Goal: Task Accomplishment & Management: Manage account settings

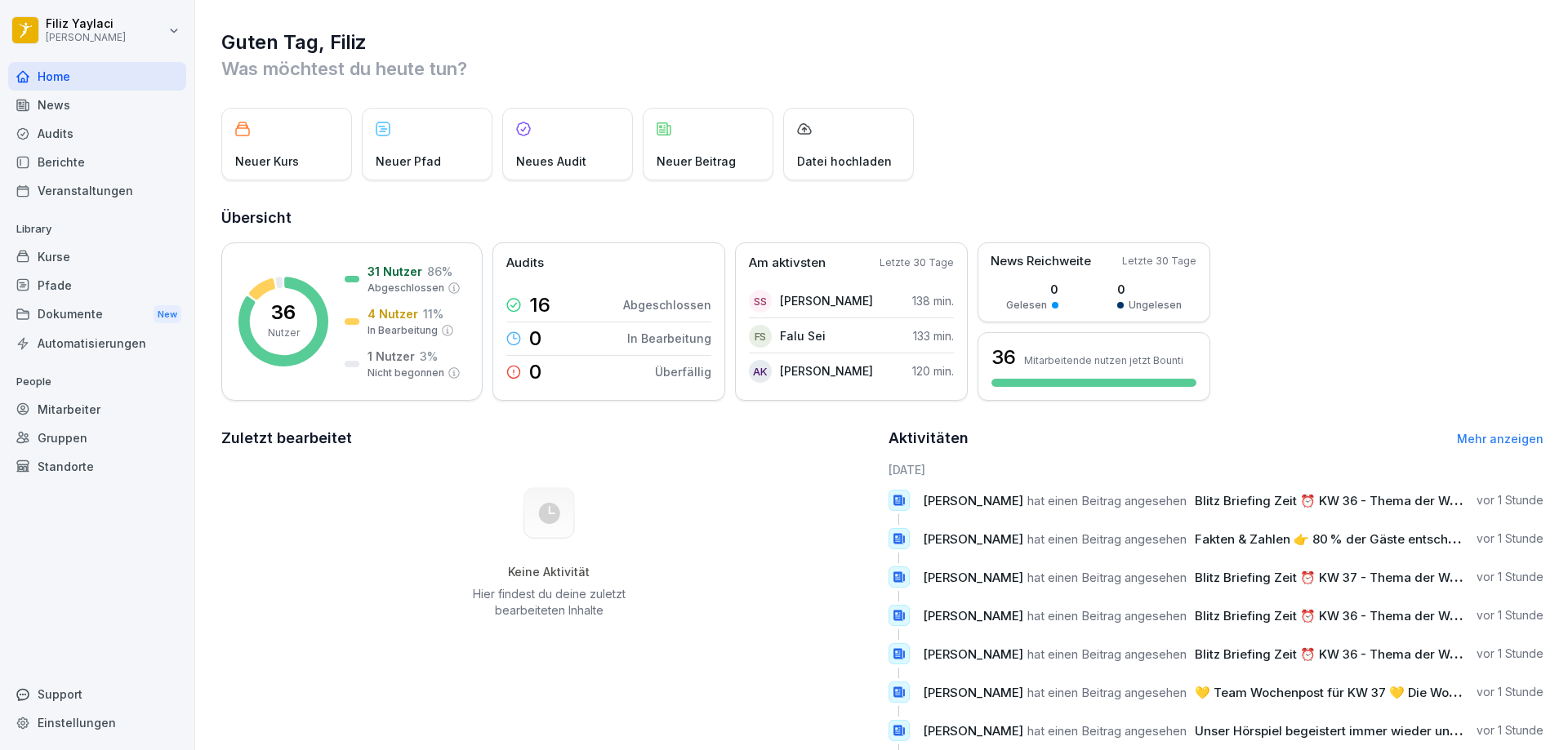
click at [86, 409] on div "Mitarbeiter" at bounding box center [97, 410] width 178 height 29
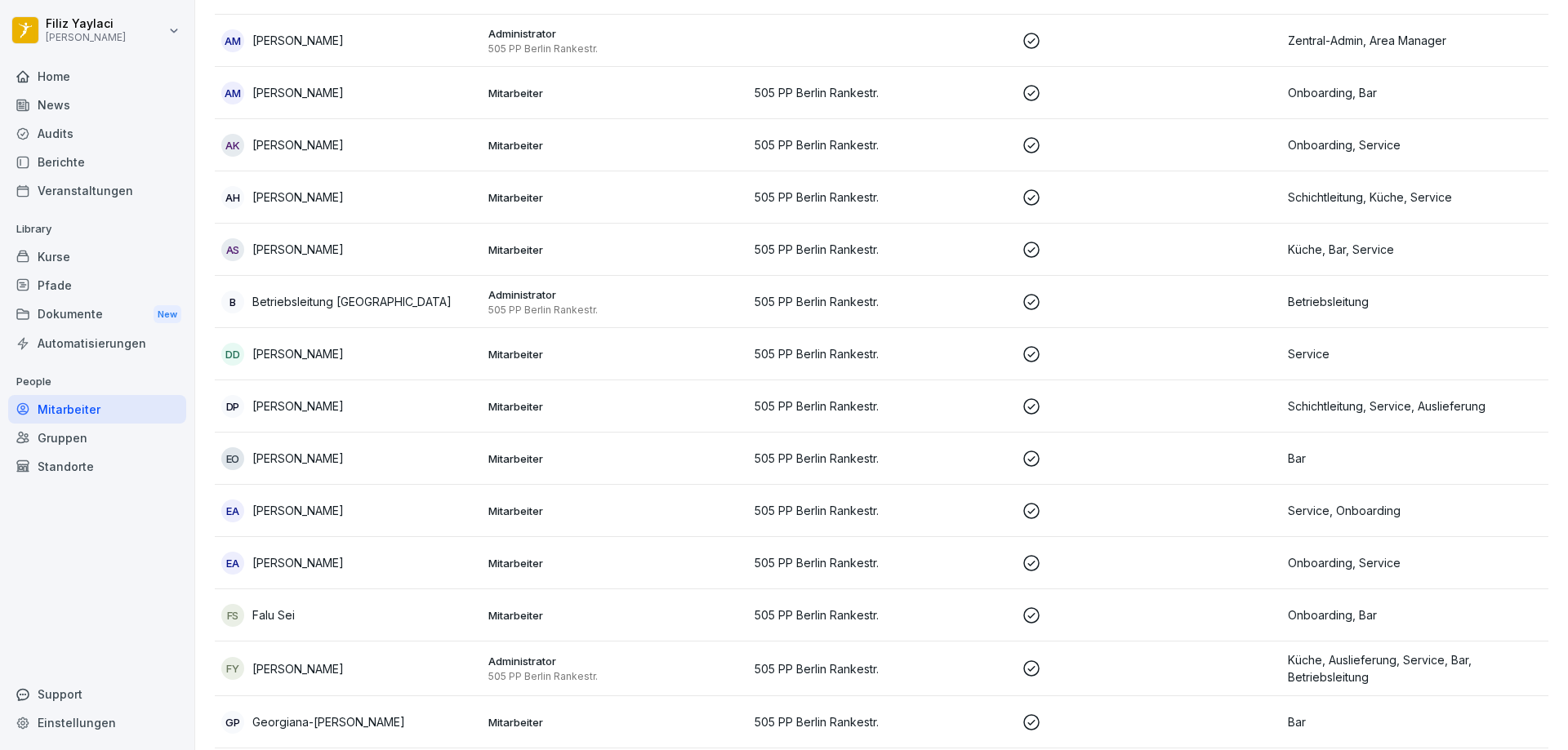
scroll to position [408, 0]
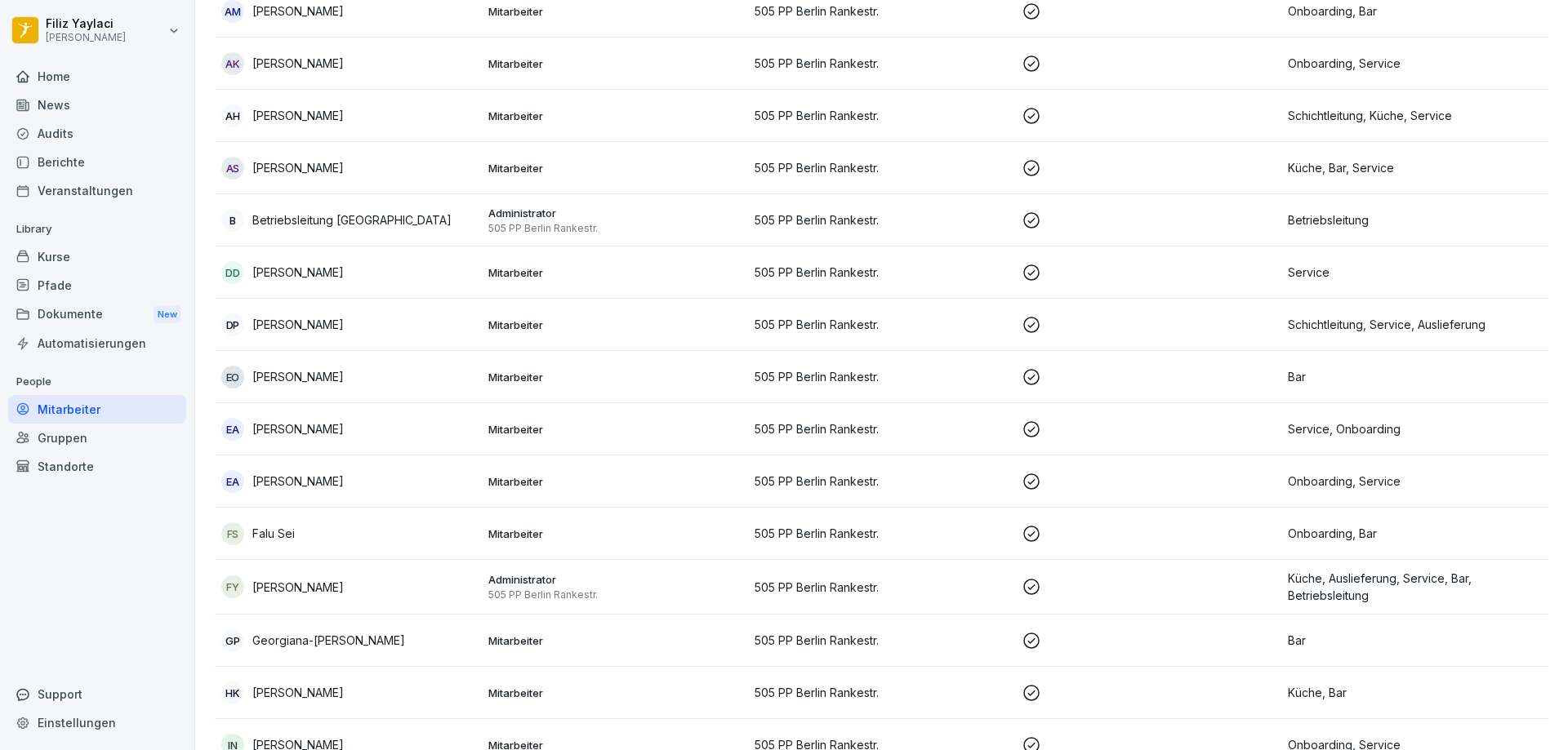
click at [1097, 378] on p at bounding box center [1148, 377] width 254 height 20
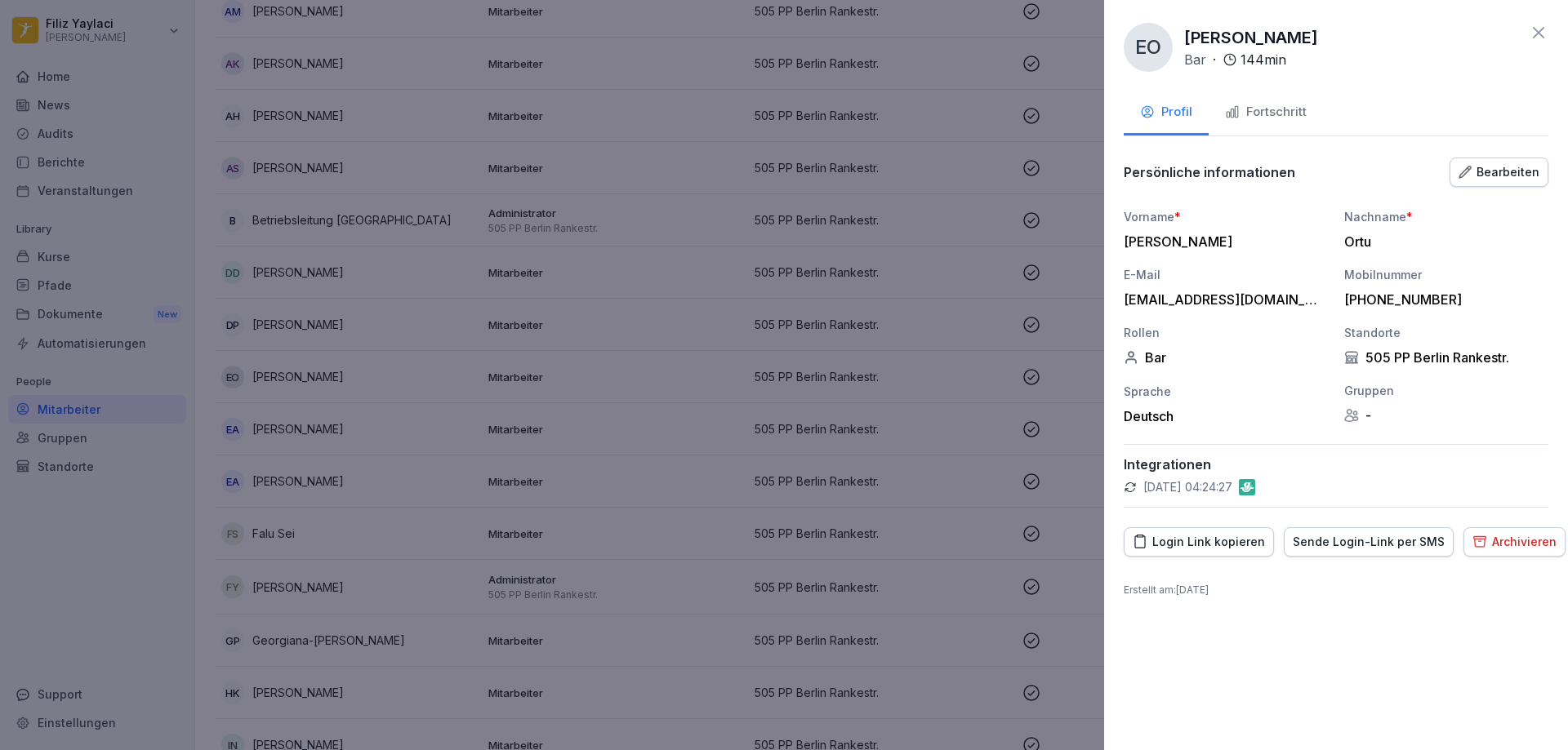
click at [1475, 543] on div "Archivieren" at bounding box center [1515, 542] width 84 height 18
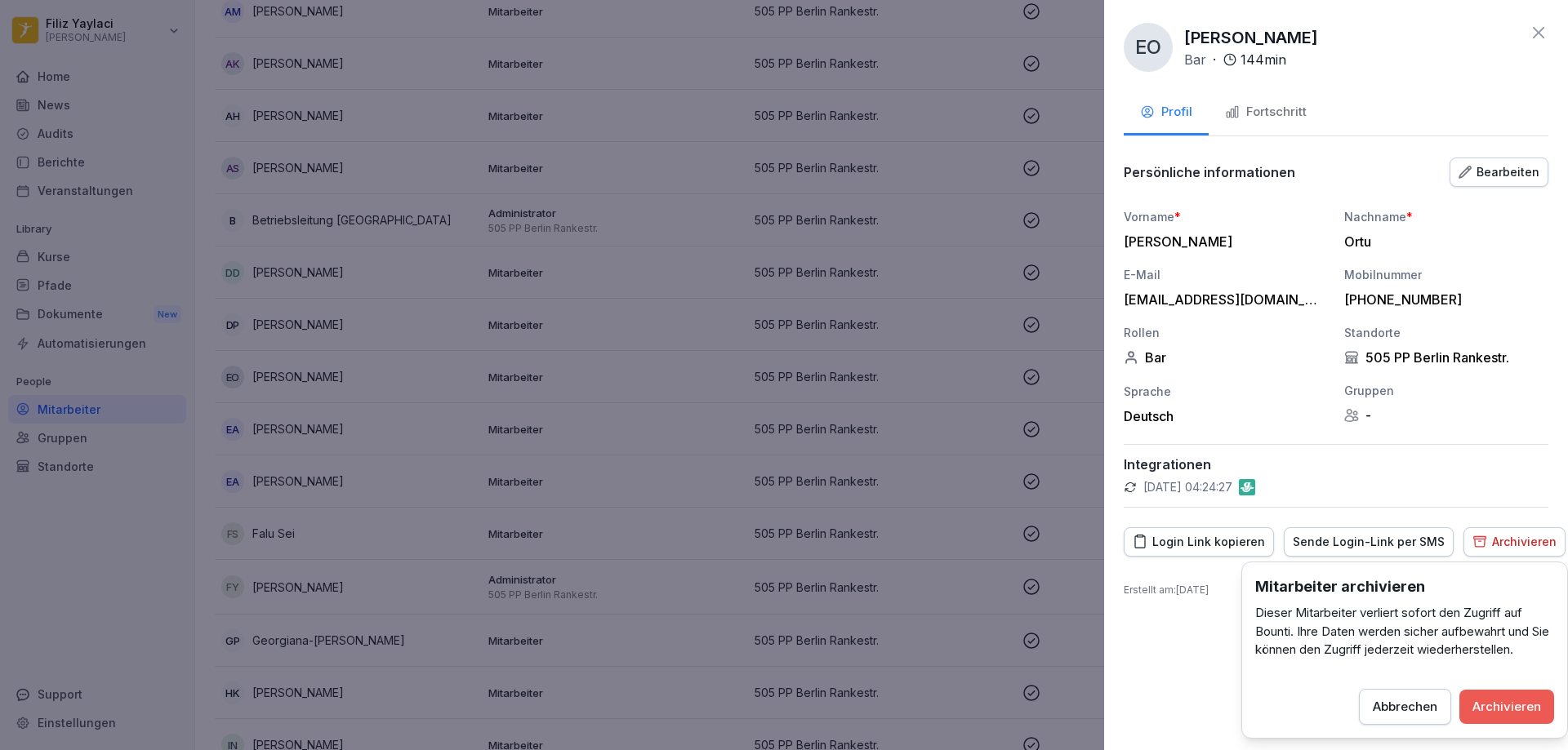
click at [1512, 700] on div "Archivieren" at bounding box center [1507, 707] width 69 height 18
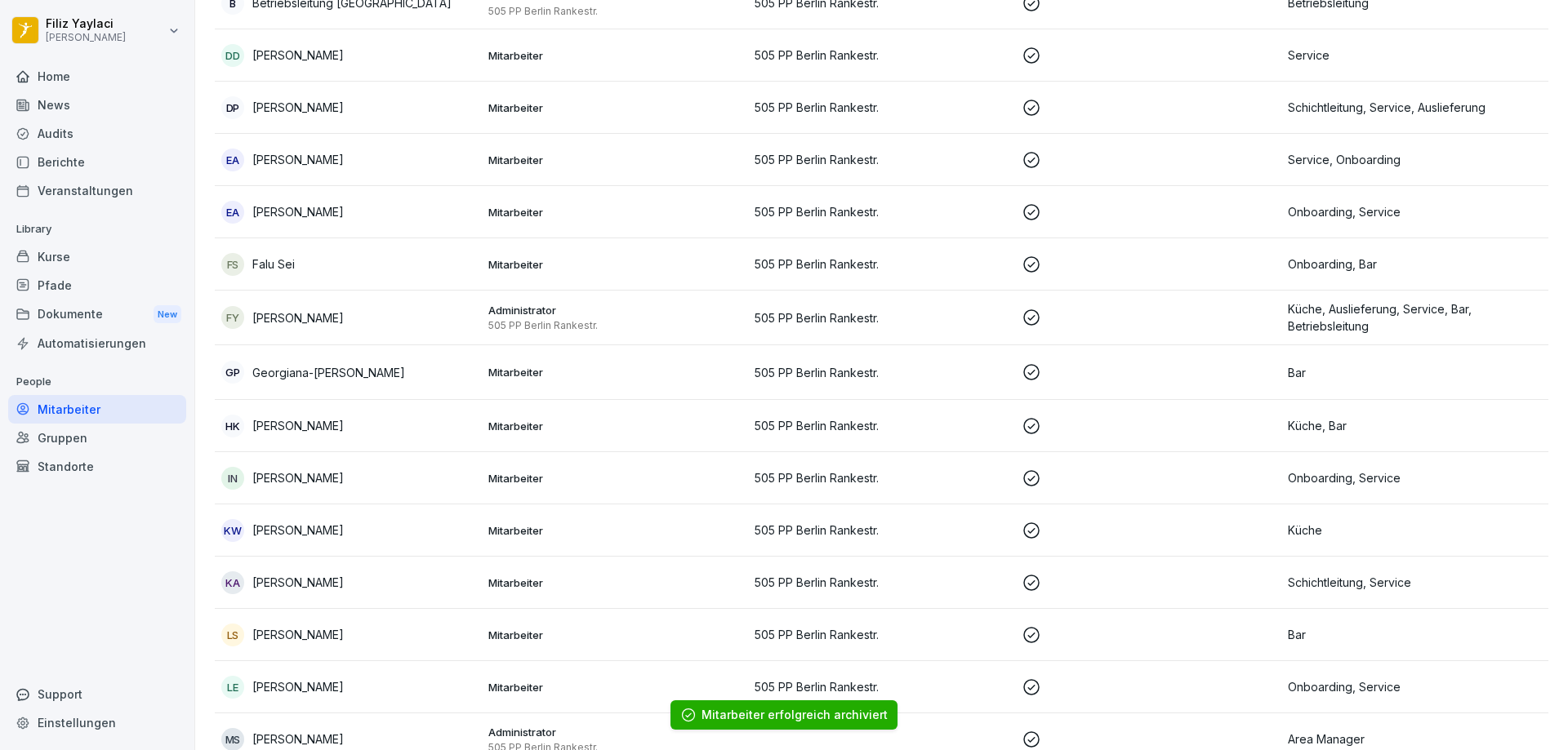
scroll to position [653, 0]
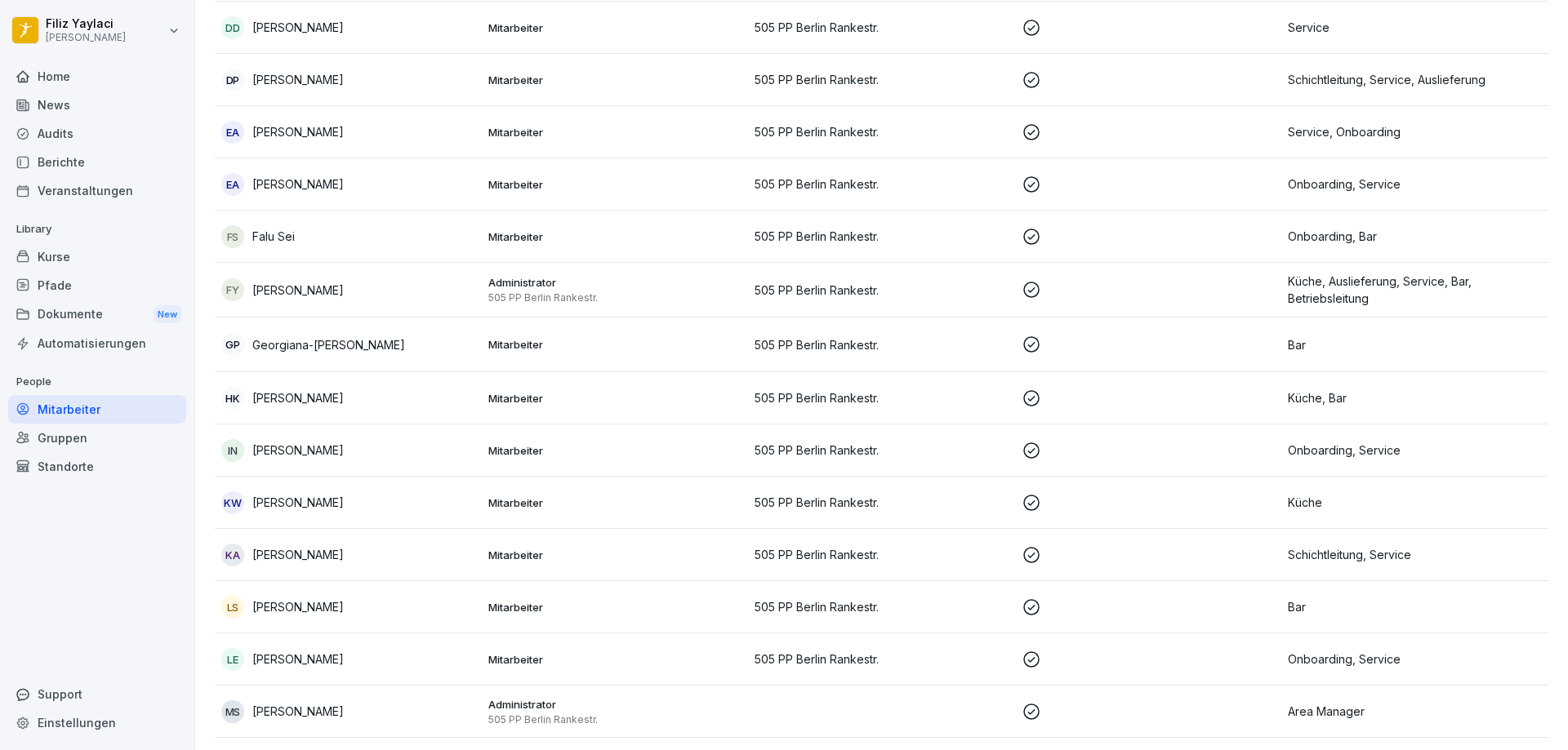
click at [1257, 448] on p at bounding box center [1148, 451] width 254 height 20
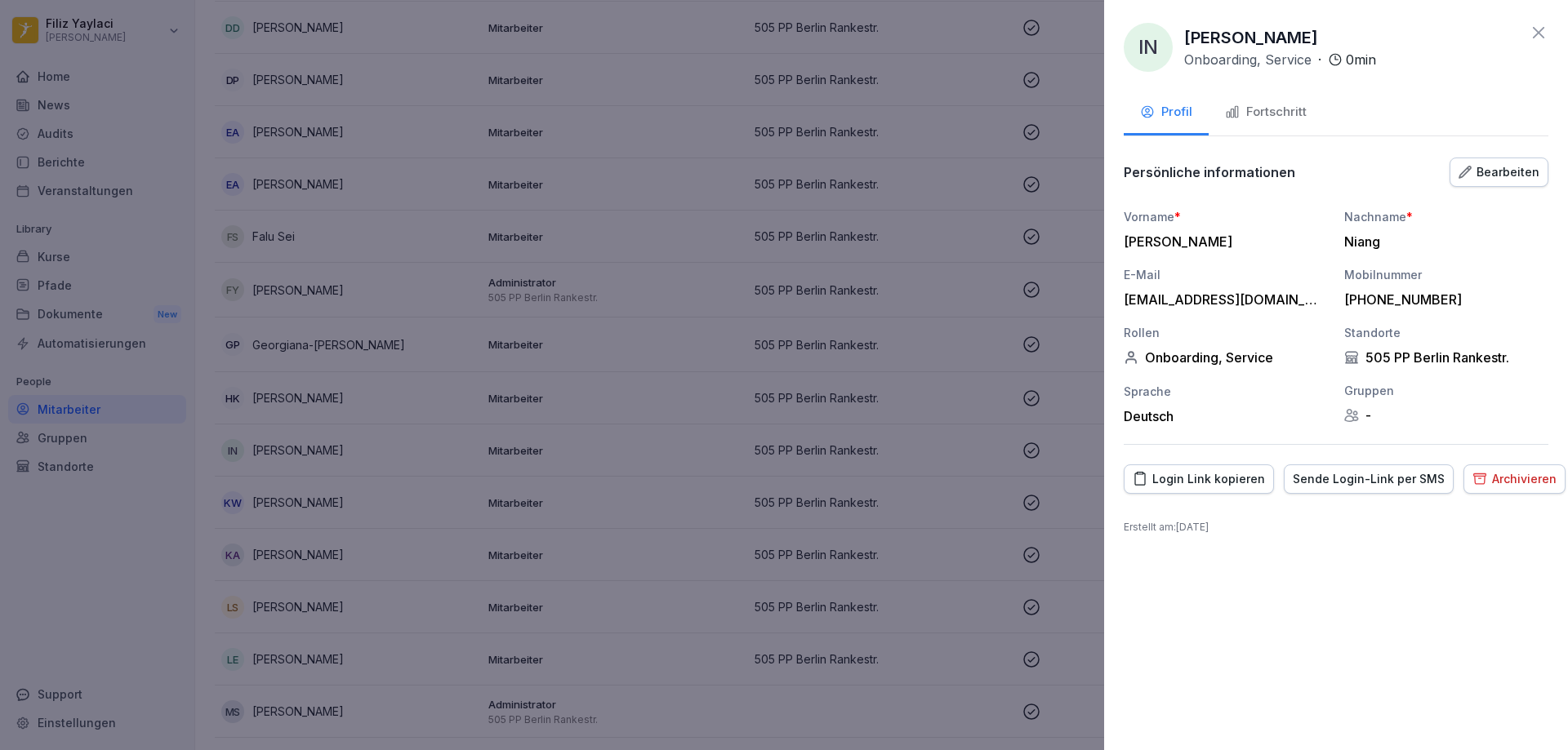
click at [1511, 472] on div "Archivieren" at bounding box center [1515, 479] width 84 height 18
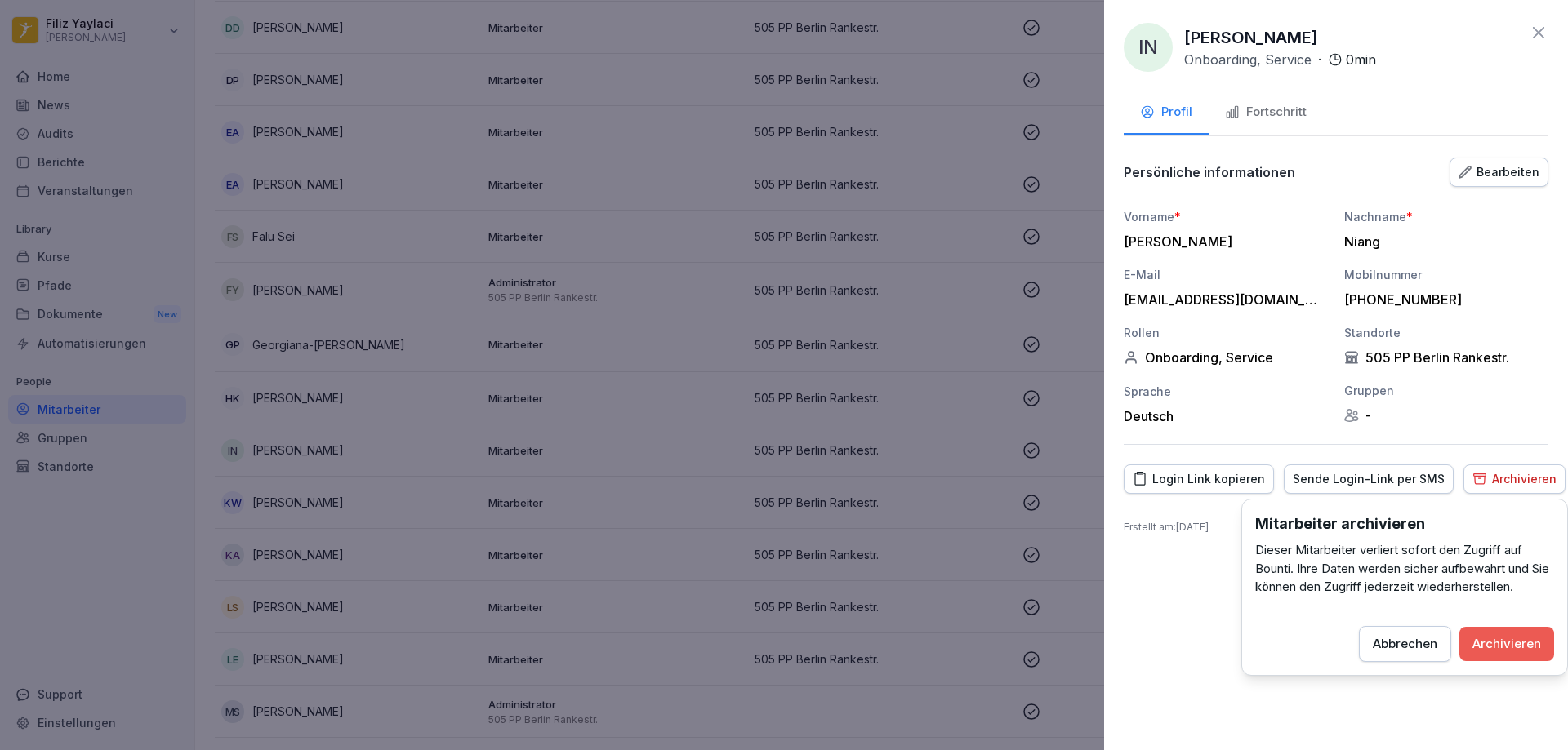
click at [1504, 646] on div "Archivieren" at bounding box center [1507, 644] width 69 height 18
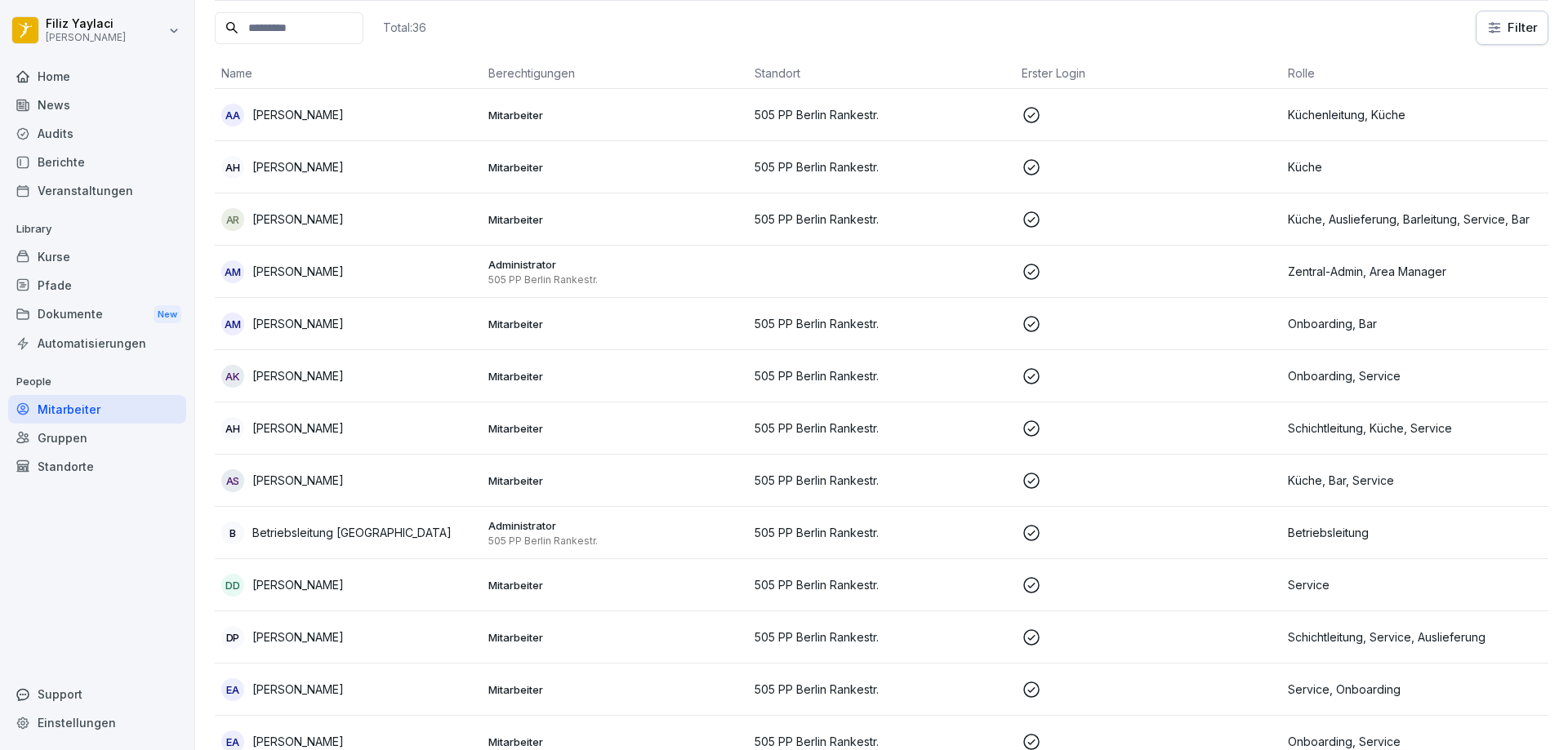
scroll to position [0, 0]
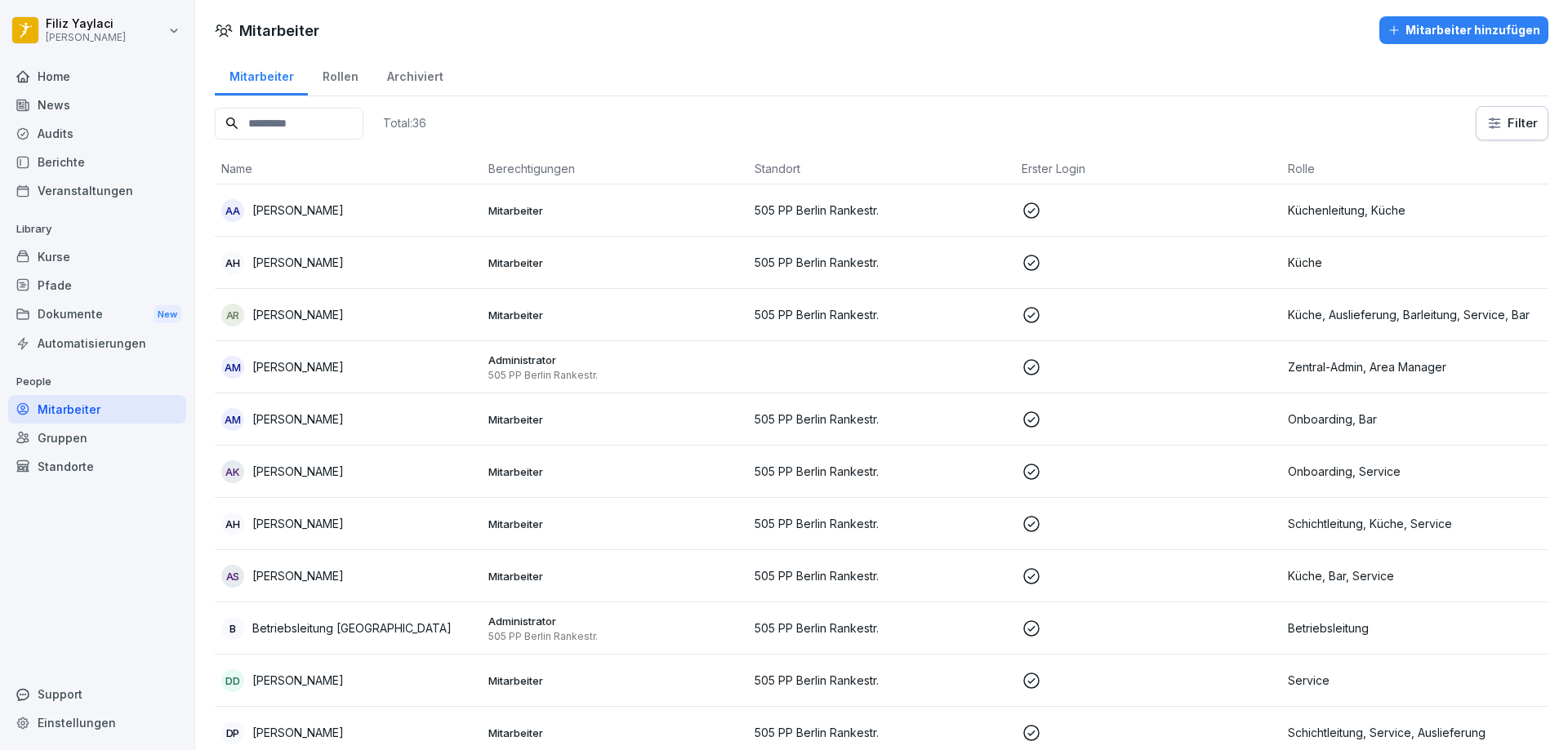
click at [1329, 315] on p "Küche, Auslieferung, Barleitung, Service, Bar" at bounding box center [1414, 314] width 254 height 17
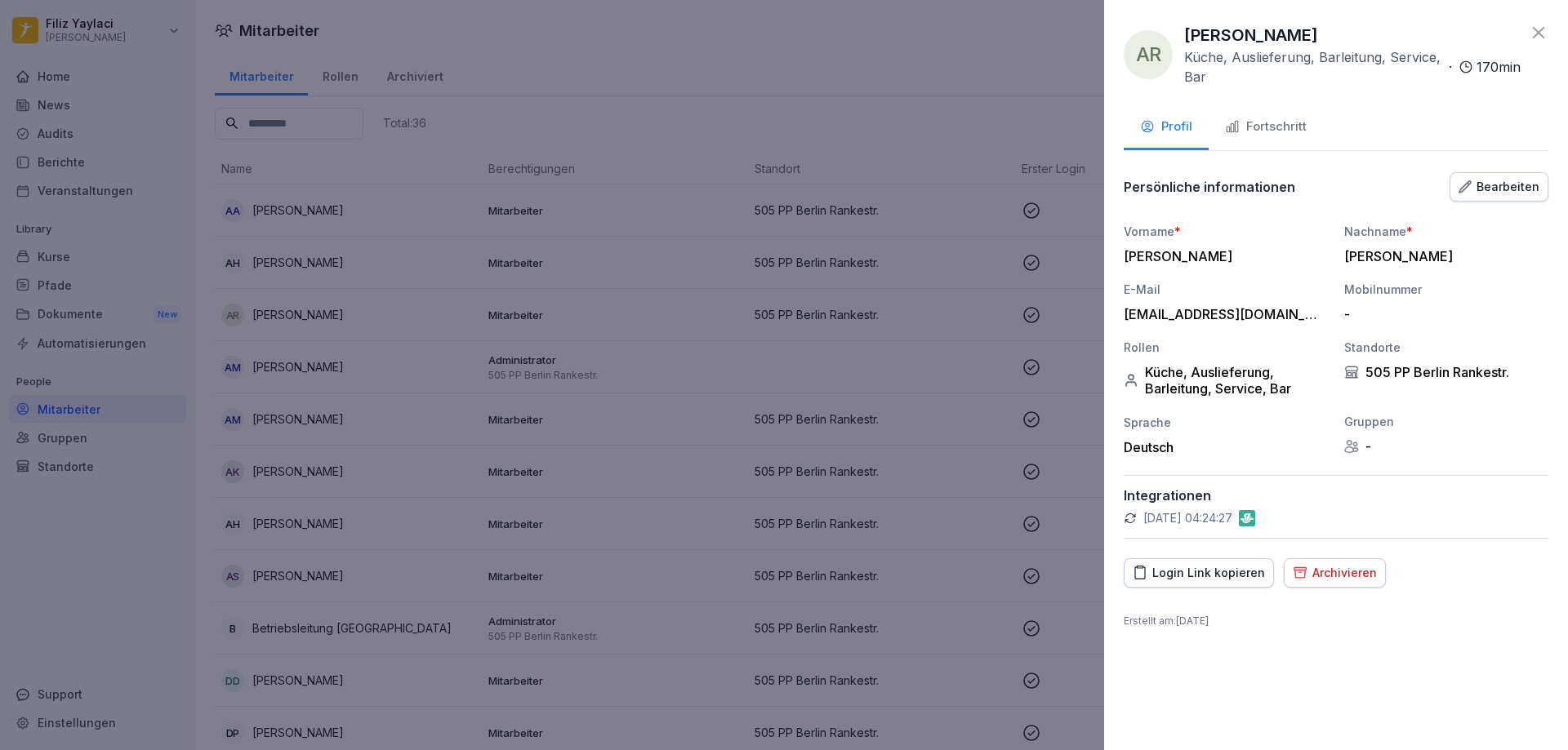
click at [1338, 579] on div "Archivieren" at bounding box center [1335, 573] width 84 height 18
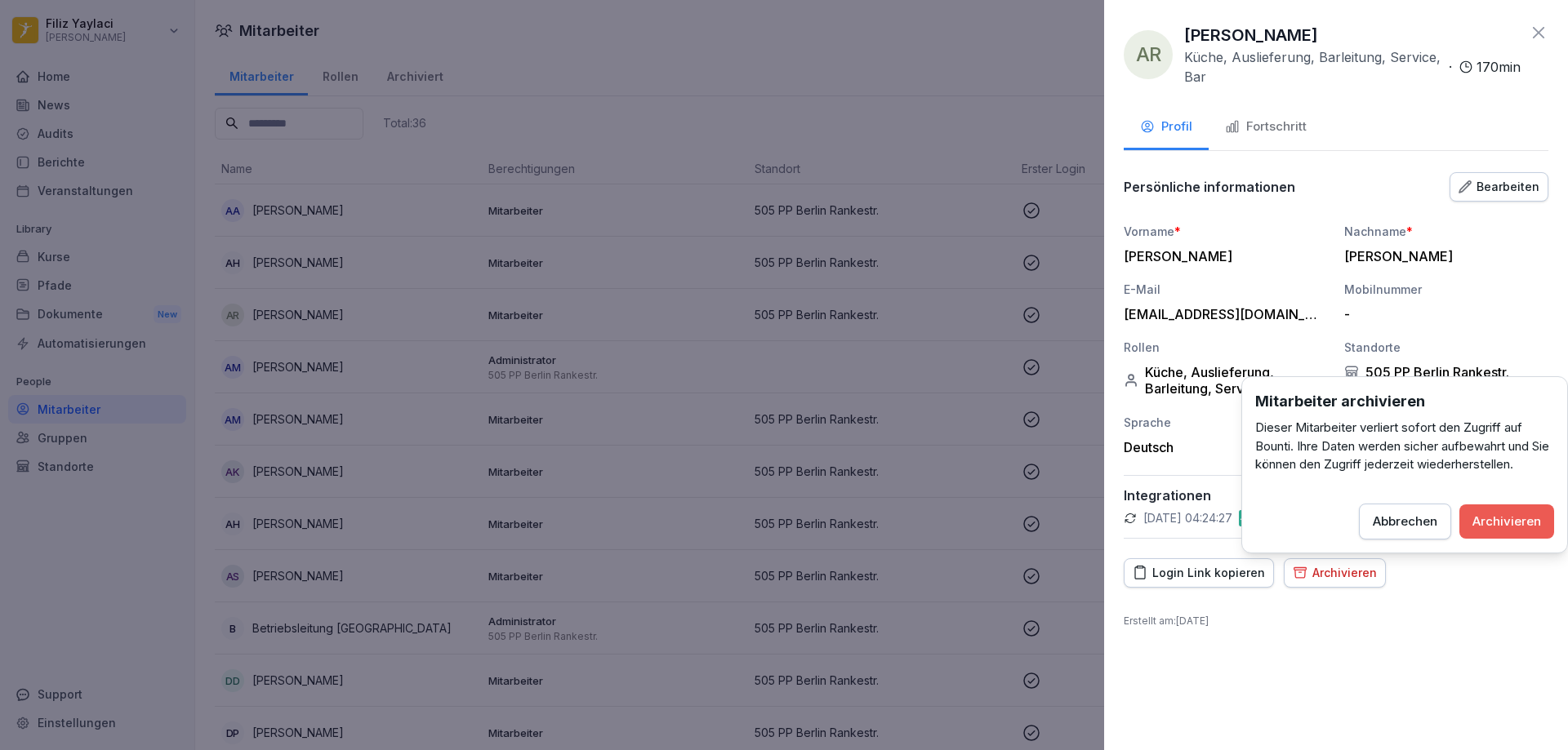
drag, startPoint x: 1494, startPoint y: 514, endPoint x: 1483, endPoint y: 510, distance: 11.7
click at [1491, 513] on div "Archivieren" at bounding box center [1507, 522] width 69 height 18
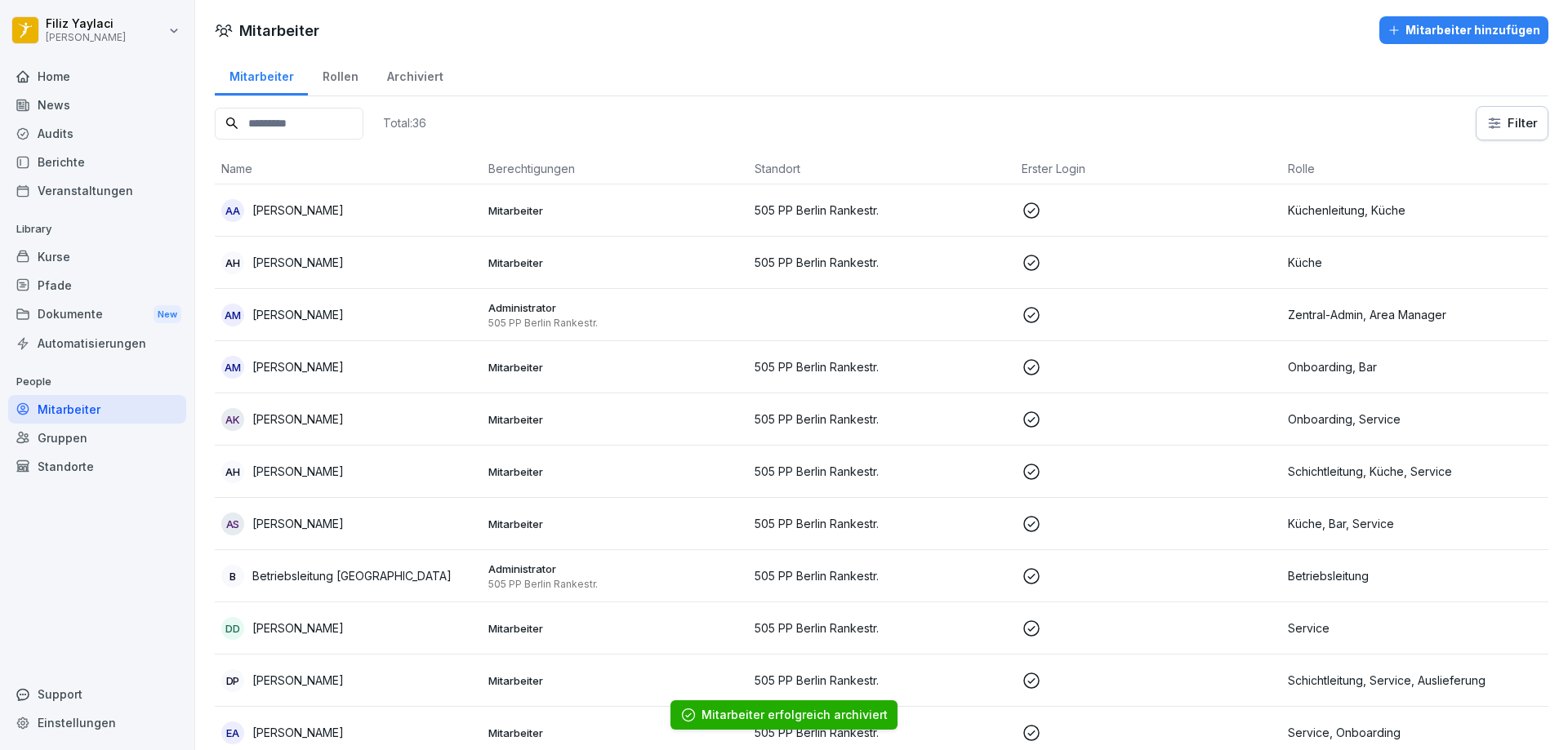
scroll to position [82, 0]
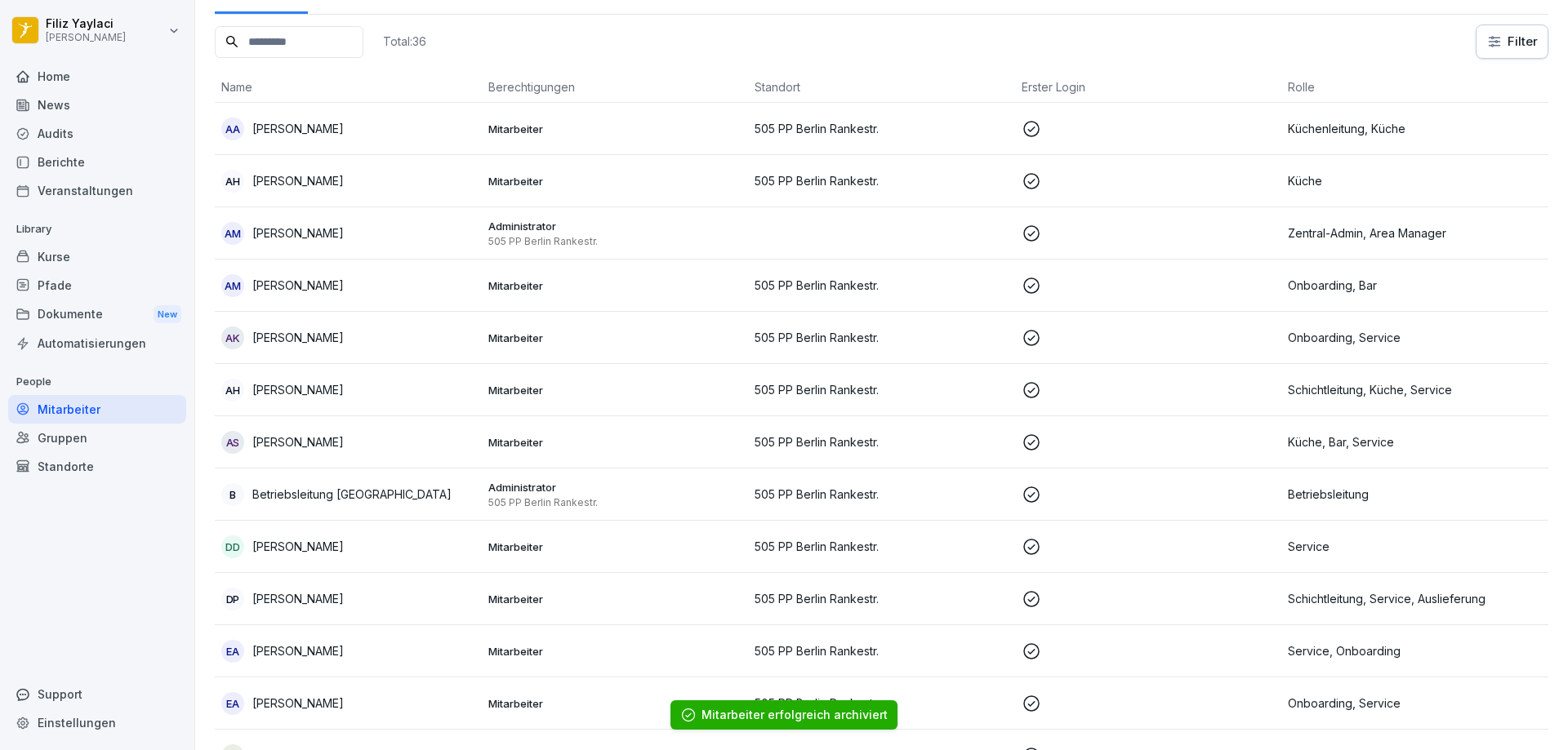
click at [1314, 382] on p "Schichtleitung, Küche, Service" at bounding box center [1414, 389] width 254 height 17
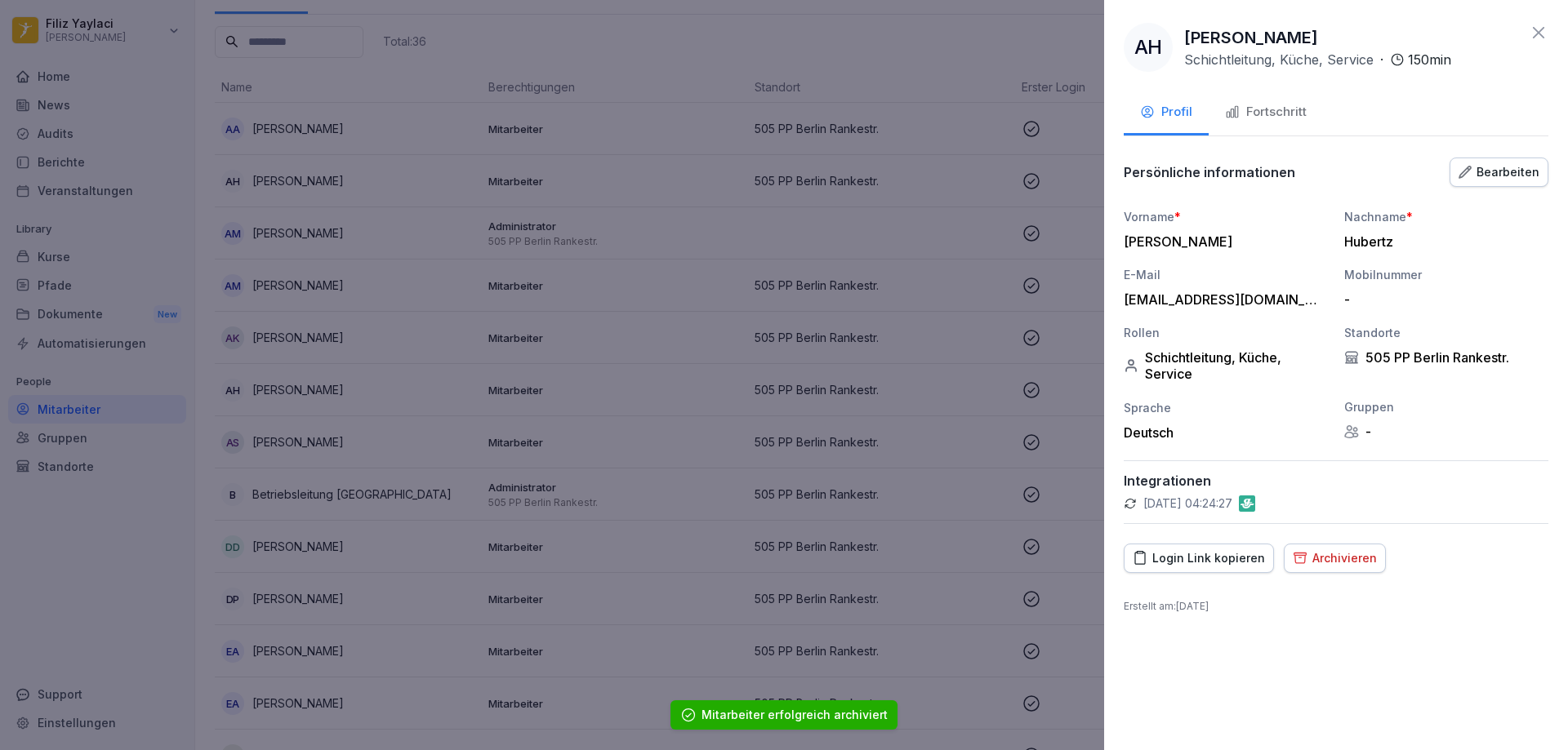
click at [1325, 558] on div "Archivieren" at bounding box center [1335, 558] width 84 height 18
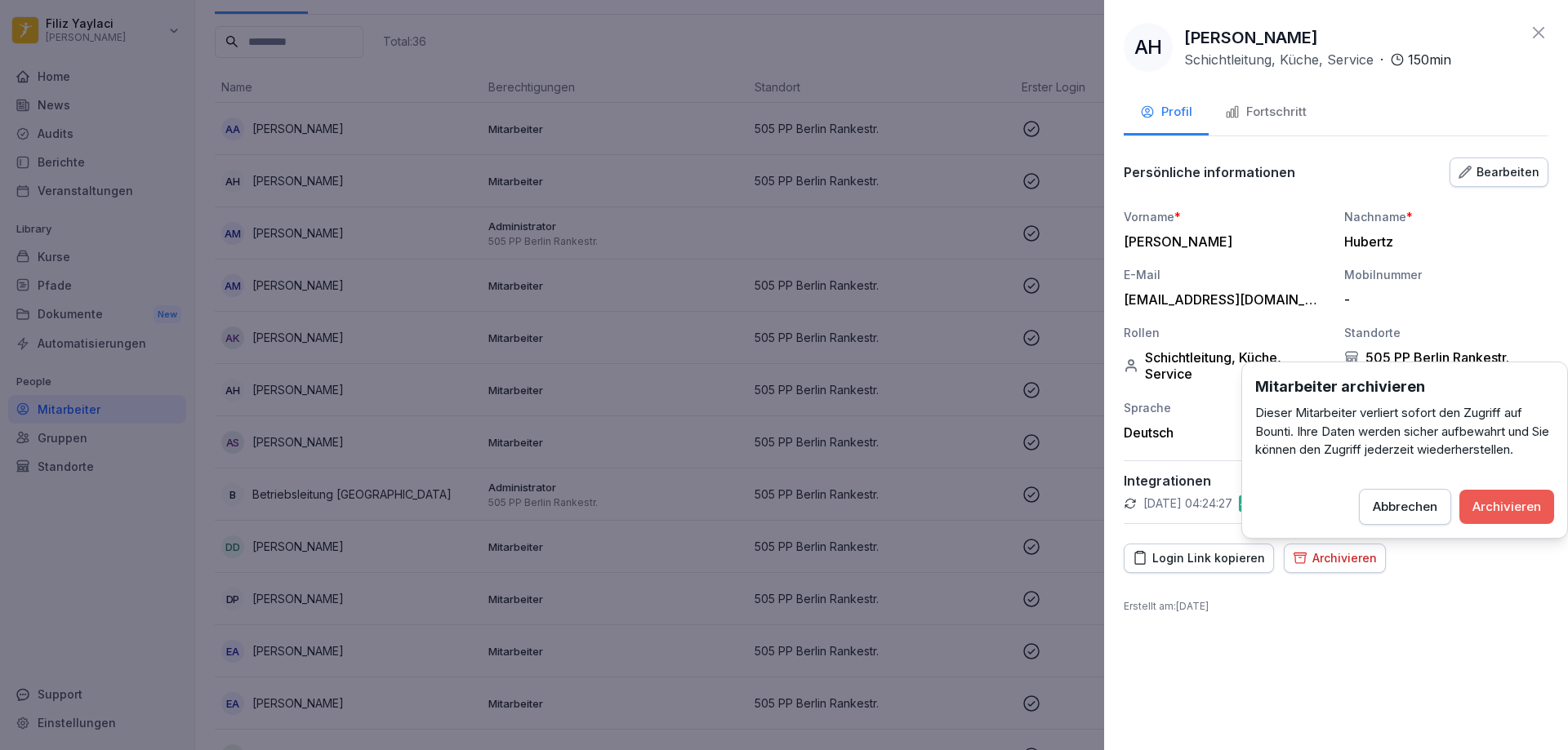
click at [1484, 510] on div "Archivieren" at bounding box center [1507, 507] width 69 height 18
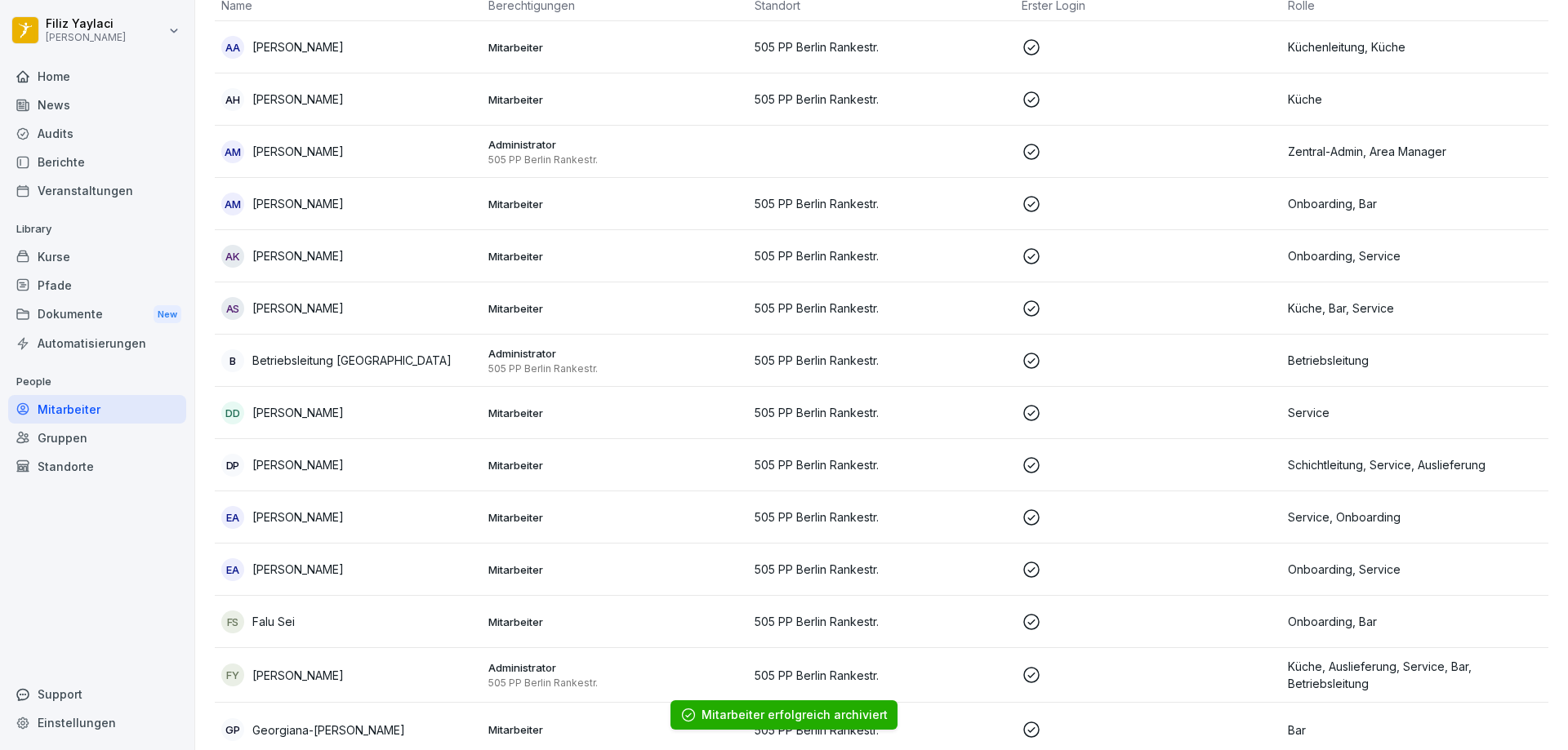
scroll to position [0, 0]
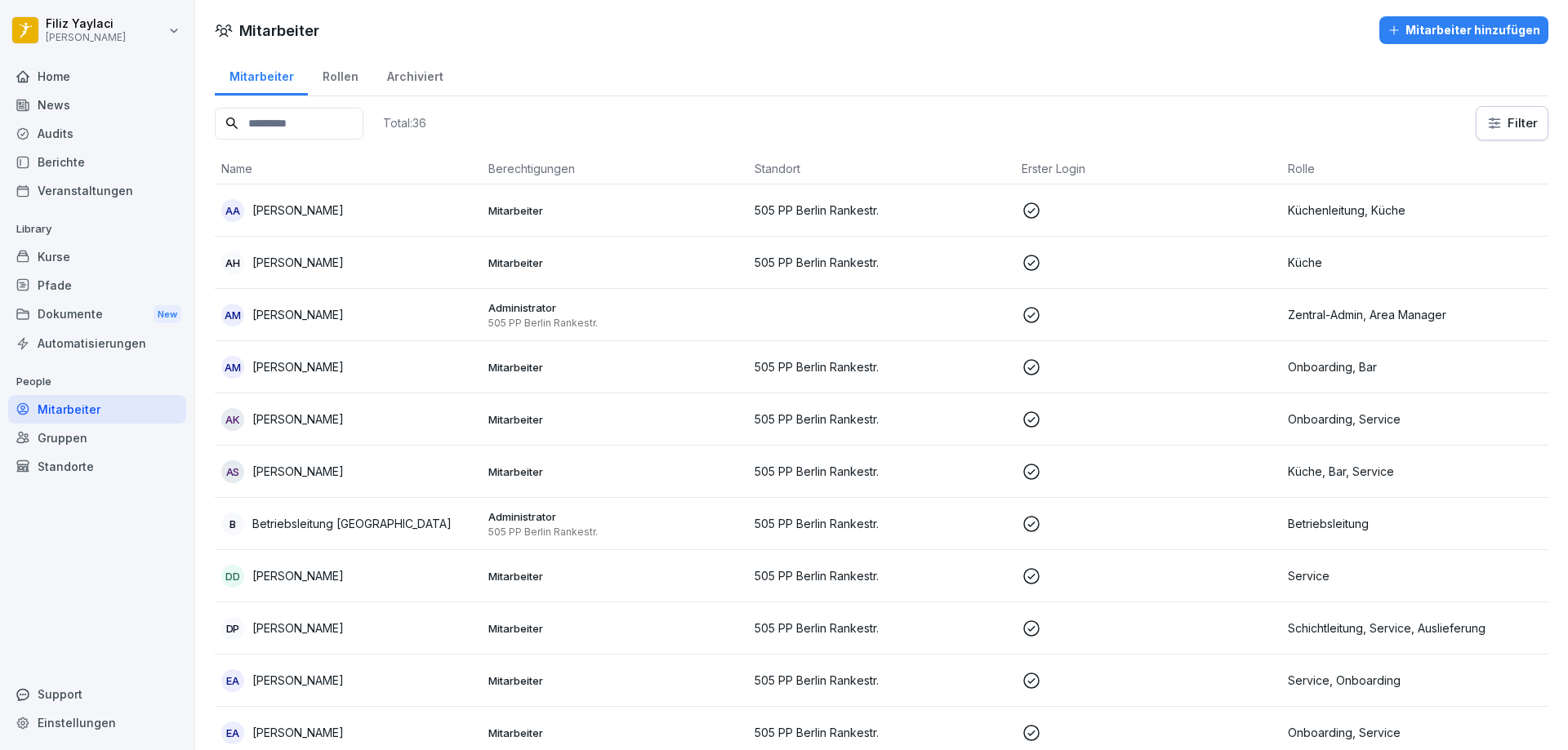
click at [430, 71] on div "Archiviert" at bounding box center [414, 74] width 85 height 42
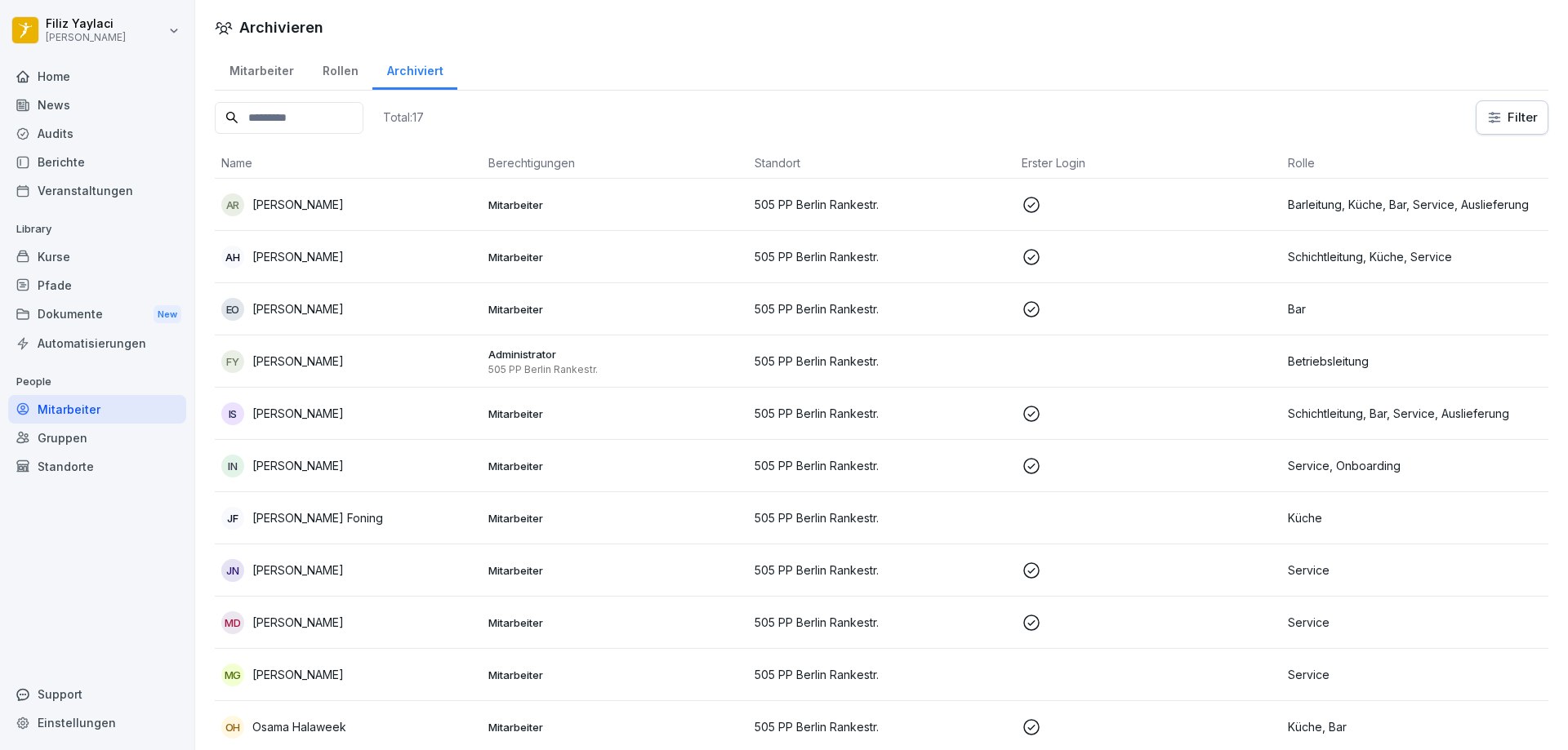
click at [279, 67] on div "Mitarbeiter" at bounding box center [261, 69] width 93 height 42
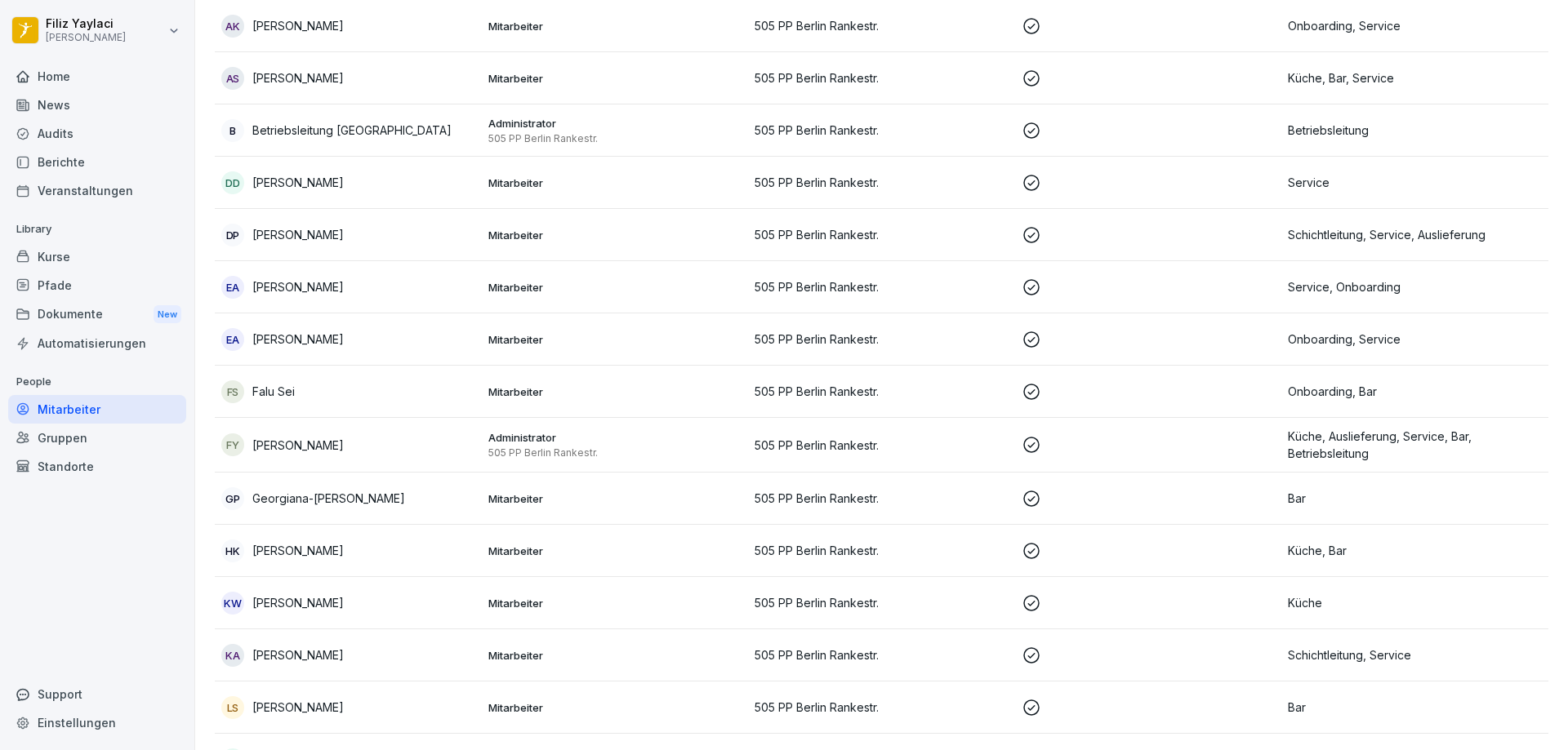
scroll to position [408, 0]
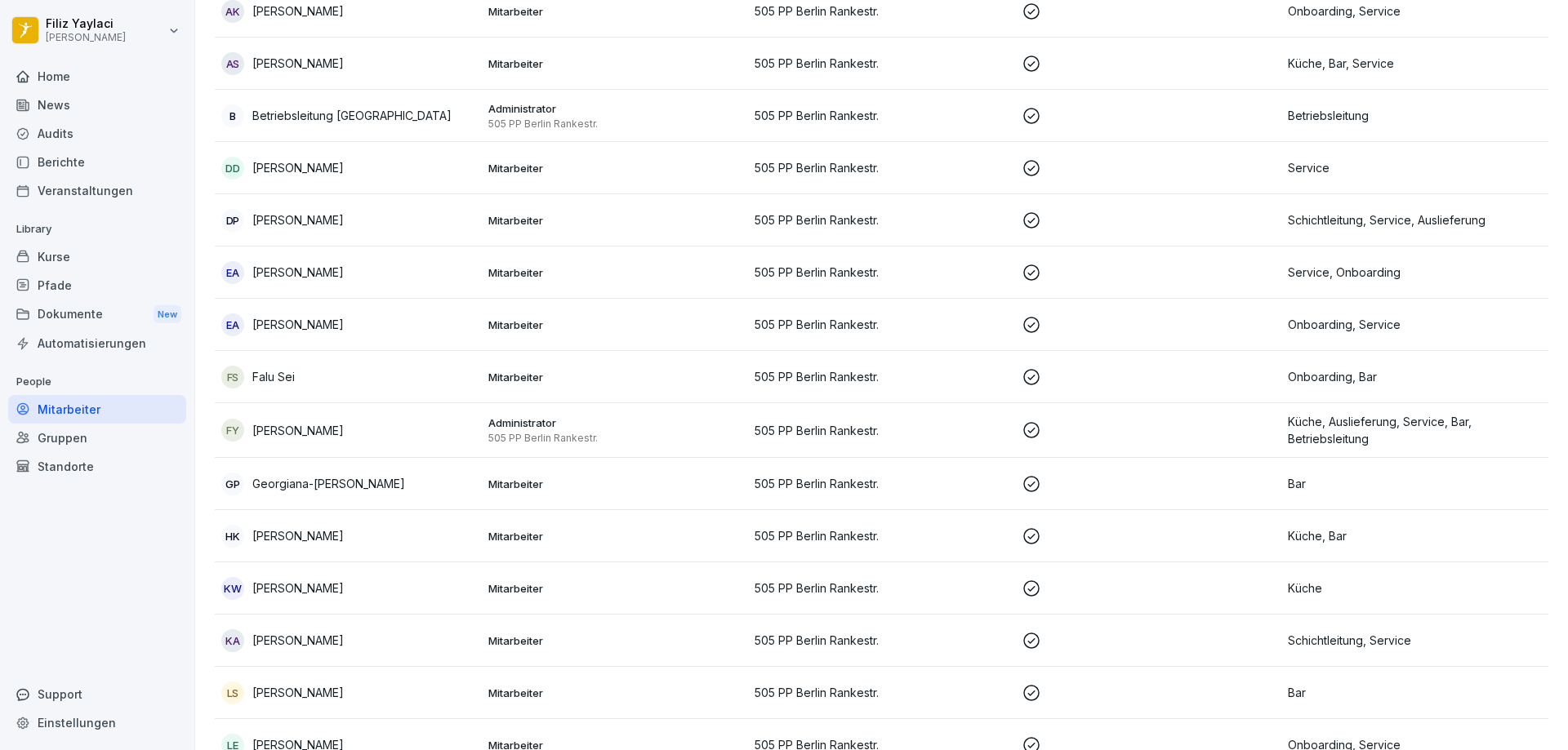
click at [586, 377] on p "Mitarbeiter" at bounding box center [615, 377] width 254 height 14
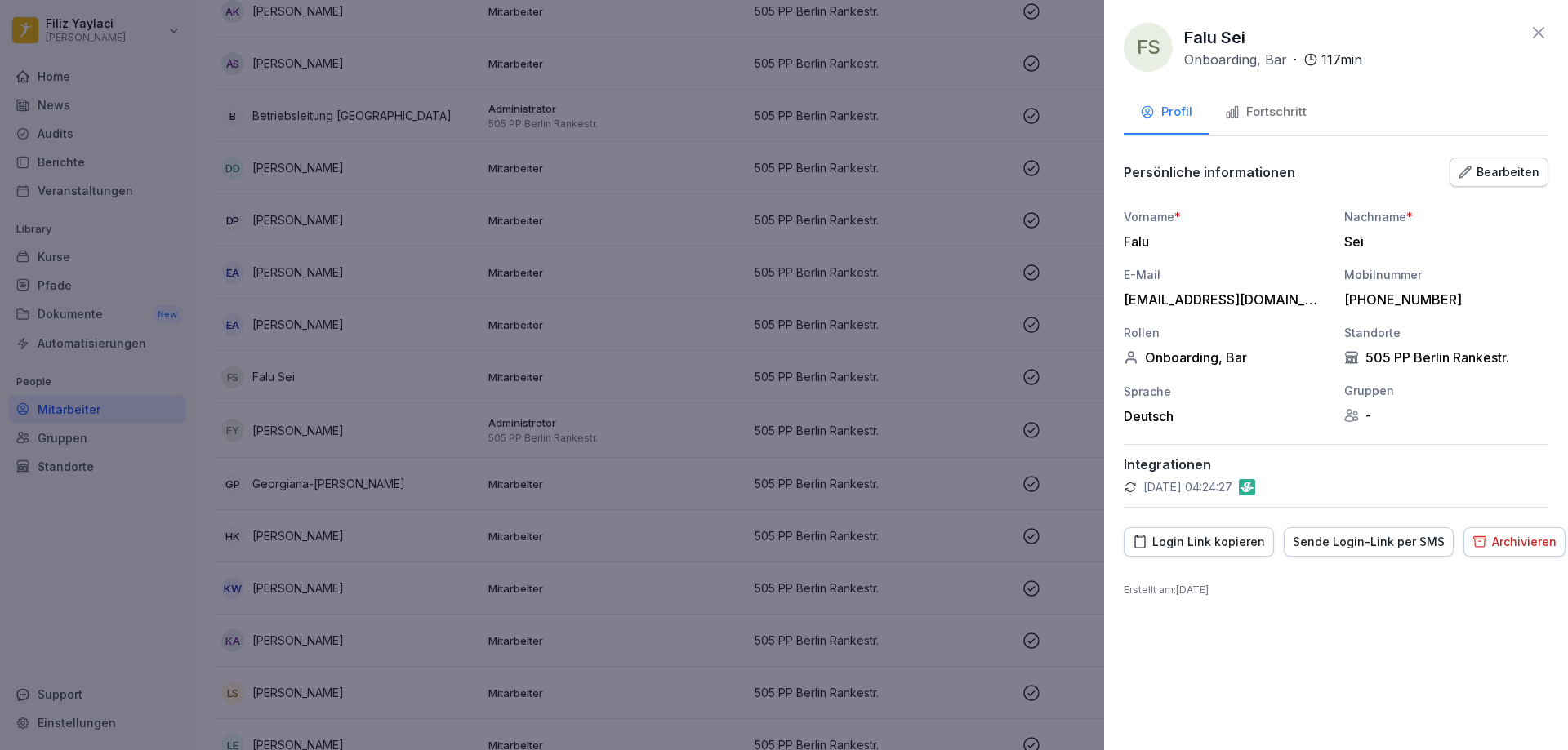
click at [1263, 116] on div "Fortschritt" at bounding box center [1266, 111] width 82 height 19
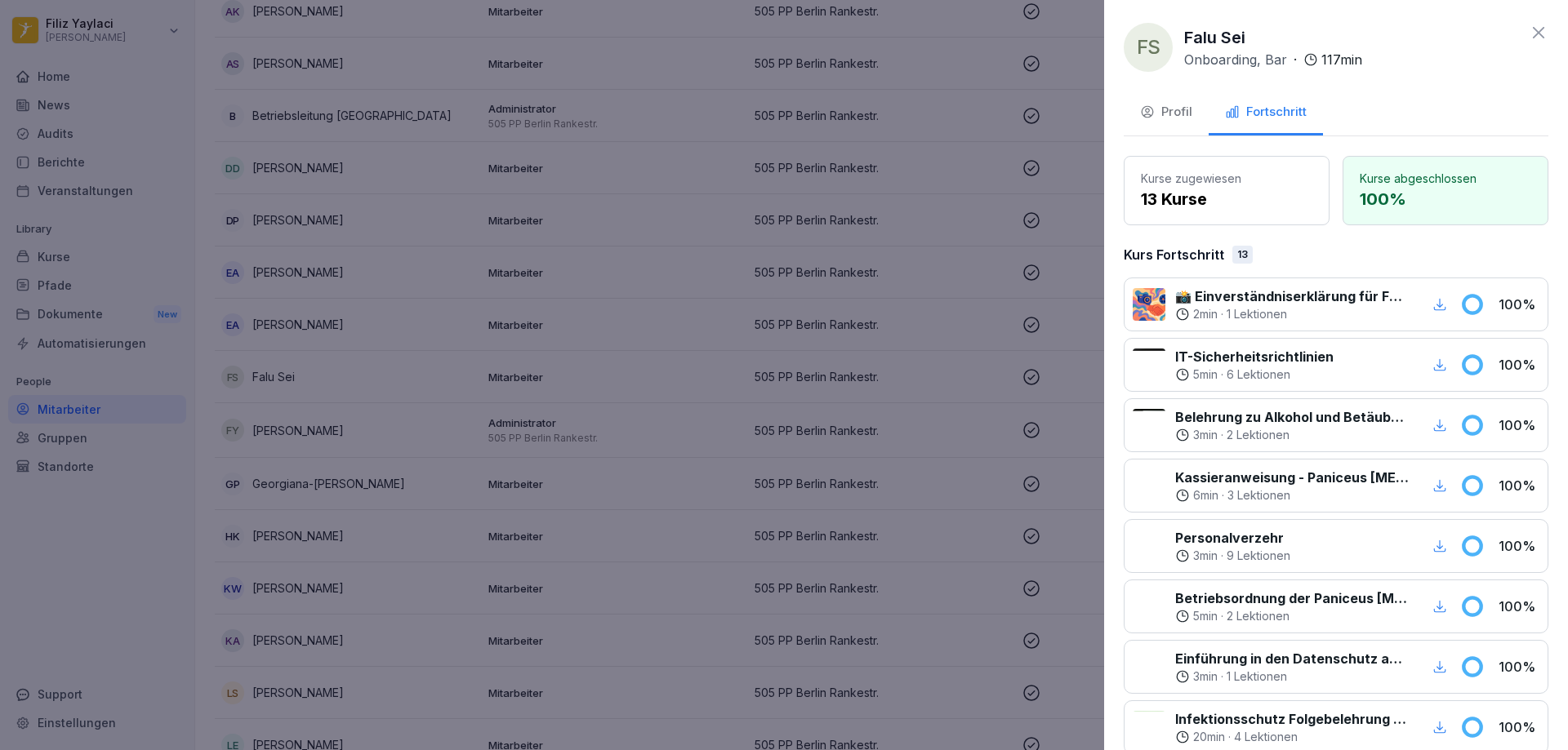
click at [965, 194] on div at bounding box center [784, 375] width 1568 height 750
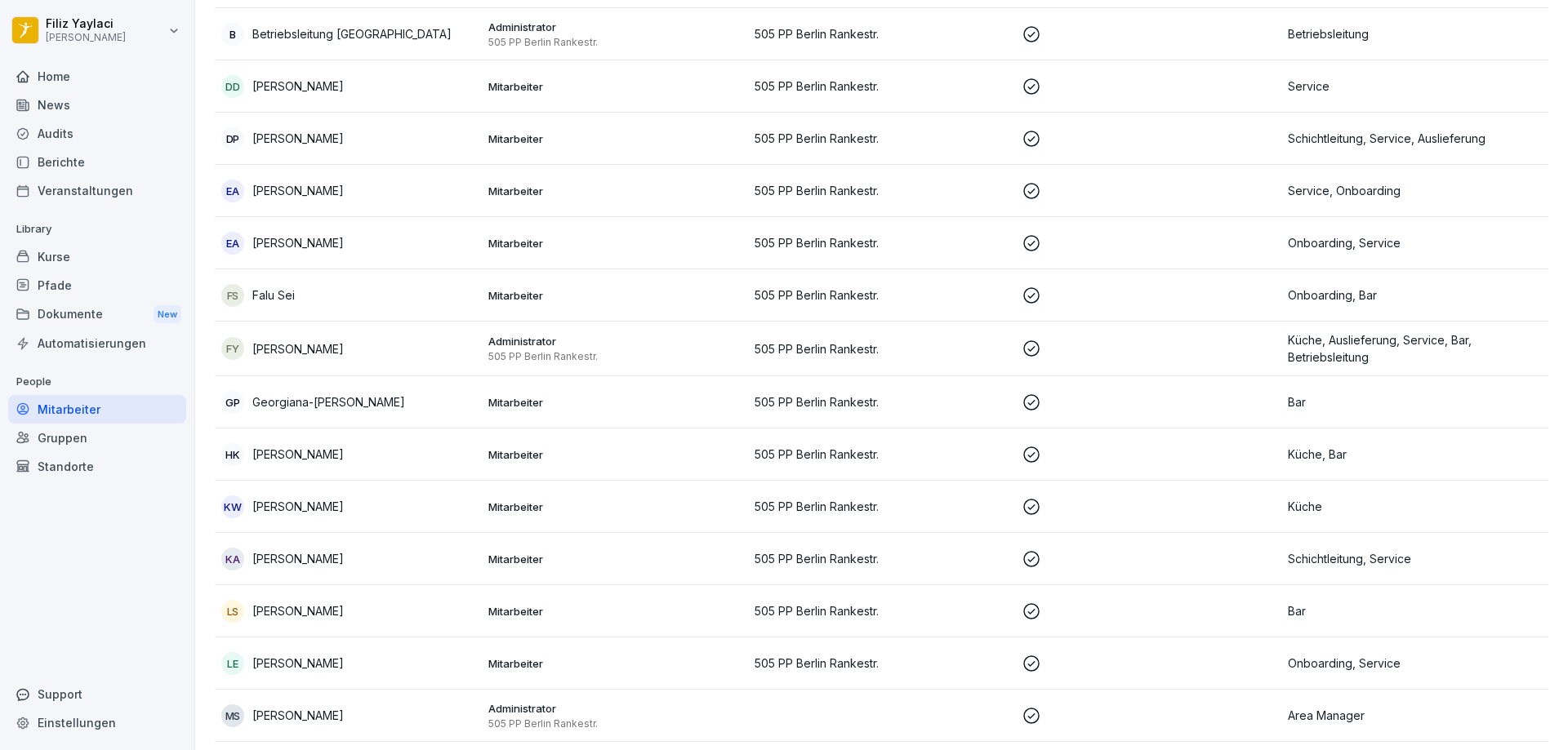
scroll to position [572, 0]
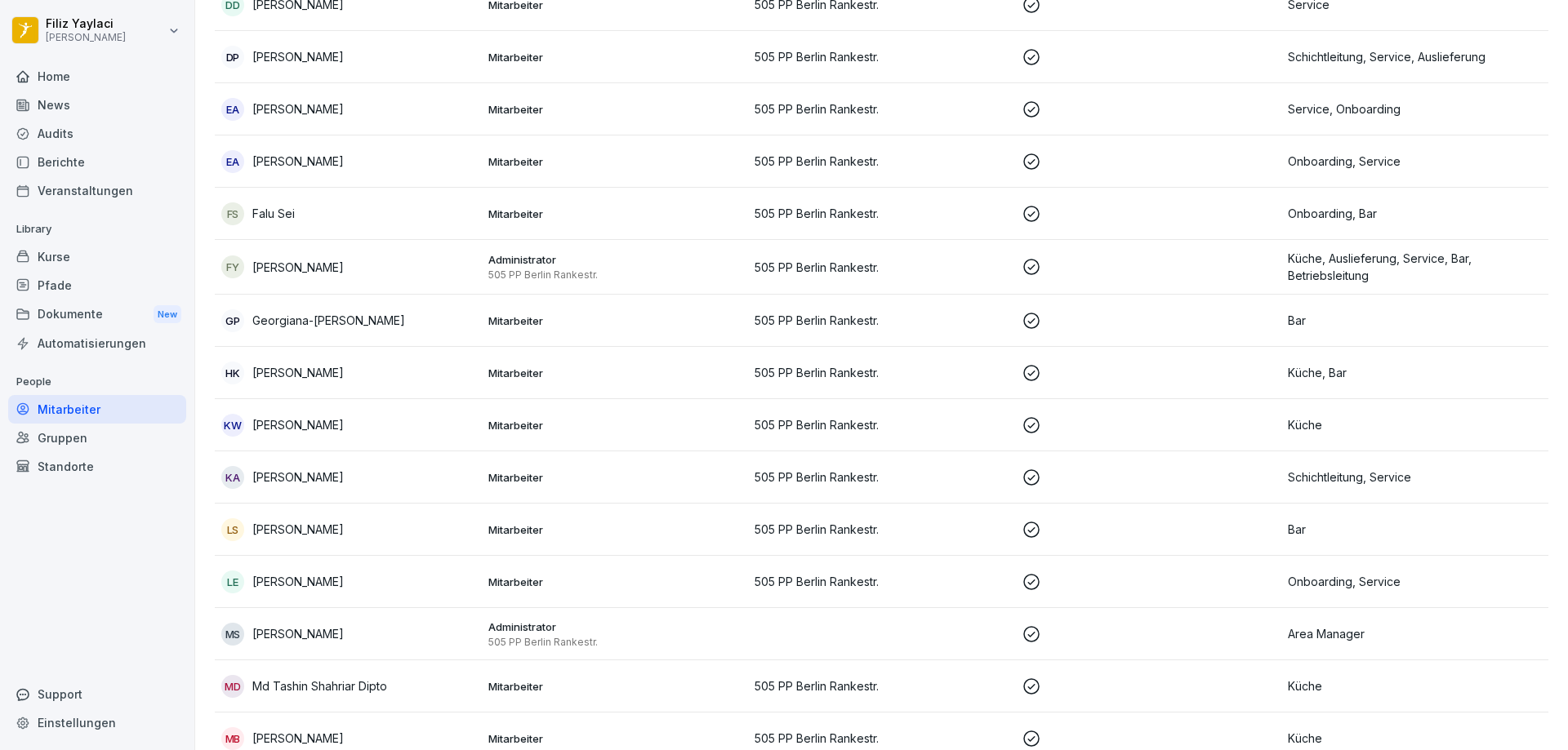
click at [501, 586] on p "Mitarbeiter" at bounding box center [615, 582] width 254 height 14
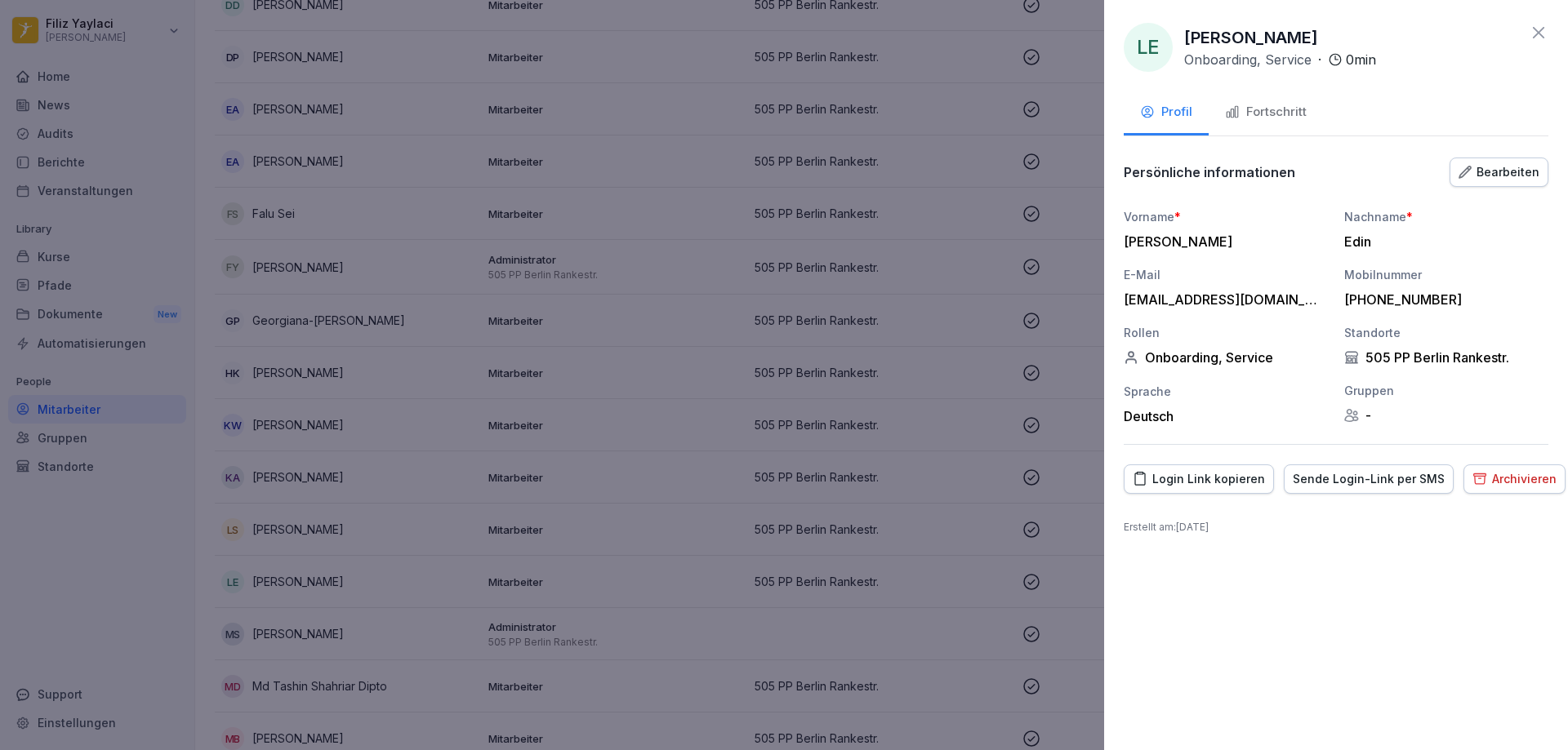
click at [1281, 110] on div "Fortschritt" at bounding box center [1266, 111] width 82 height 19
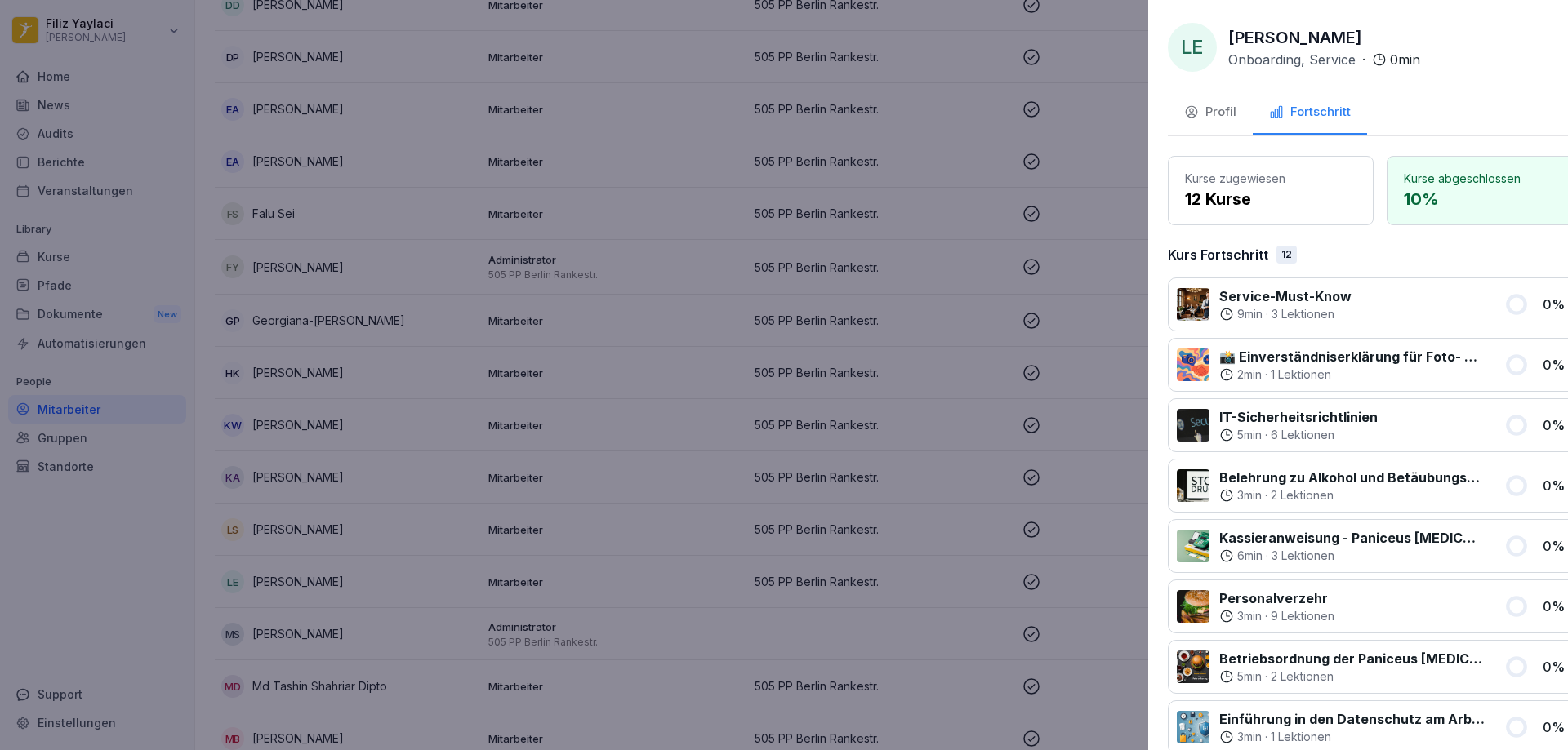
click at [1066, 166] on div at bounding box center [784, 375] width 1568 height 750
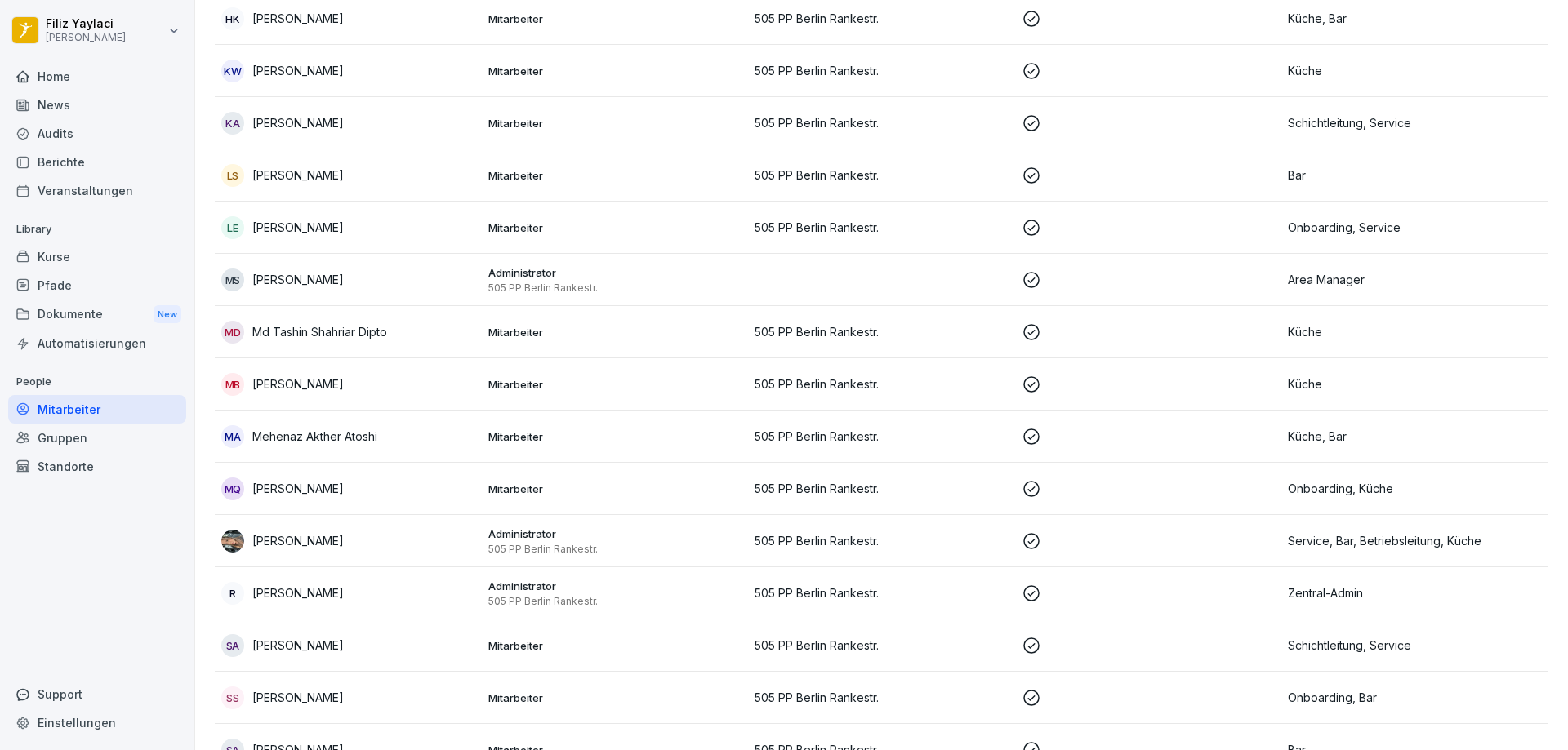
scroll to position [807, 0]
